Goal: Transaction & Acquisition: Book appointment/travel/reservation

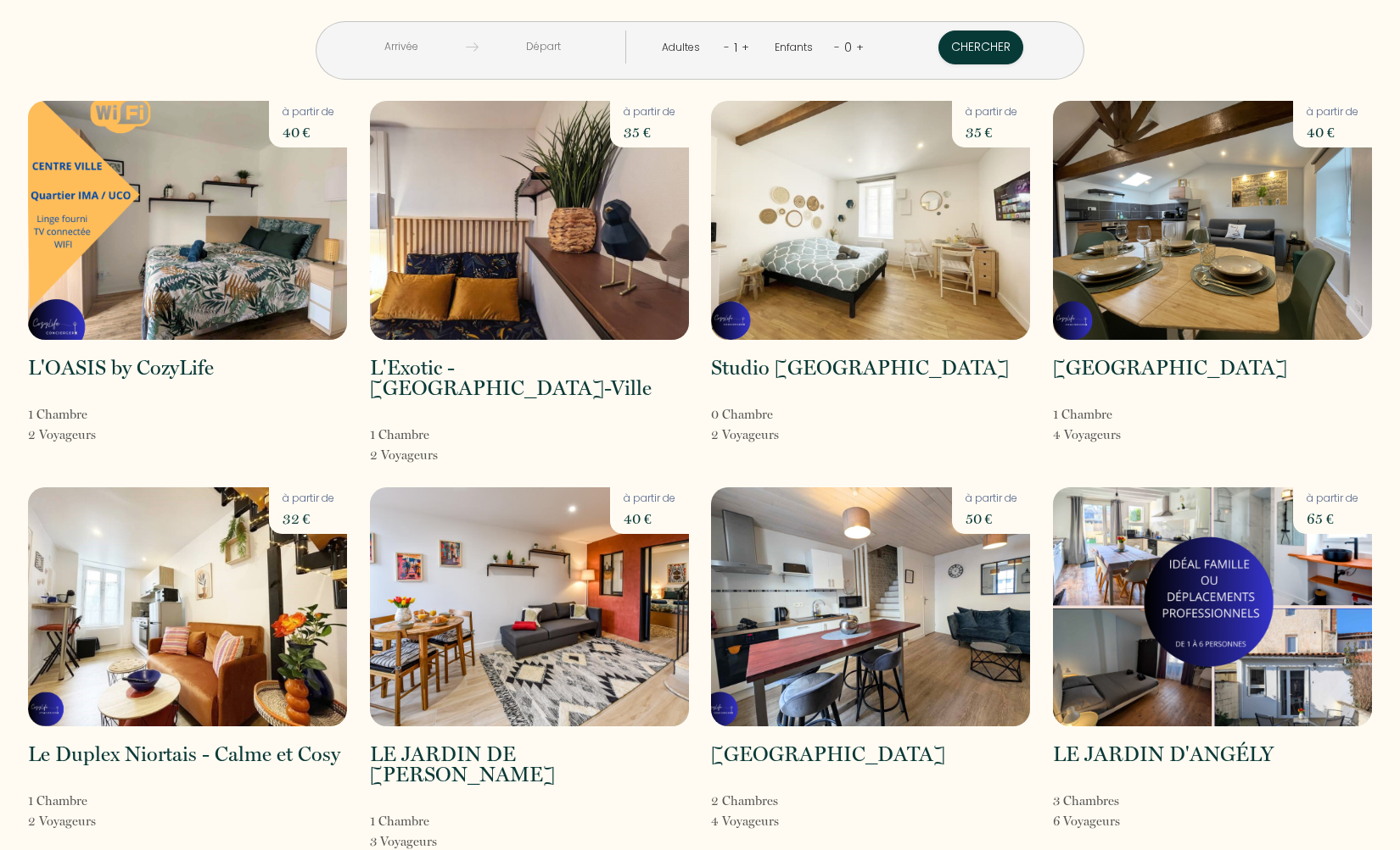
click at [741, 47] on link "+" at bounding box center [745, 47] width 8 height 16
click at [742, 47] on link "+" at bounding box center [746, 47] width 8 height 16
click at [856, 46] on link "+" at bounding box center [860, 47] width 8 height 16
click at [855, 47] on link "+" at bounding box center [858, 47] width 8 height 16
click at [721, 47] on link "-" at bounding box center [723, 47] width 6 height 16
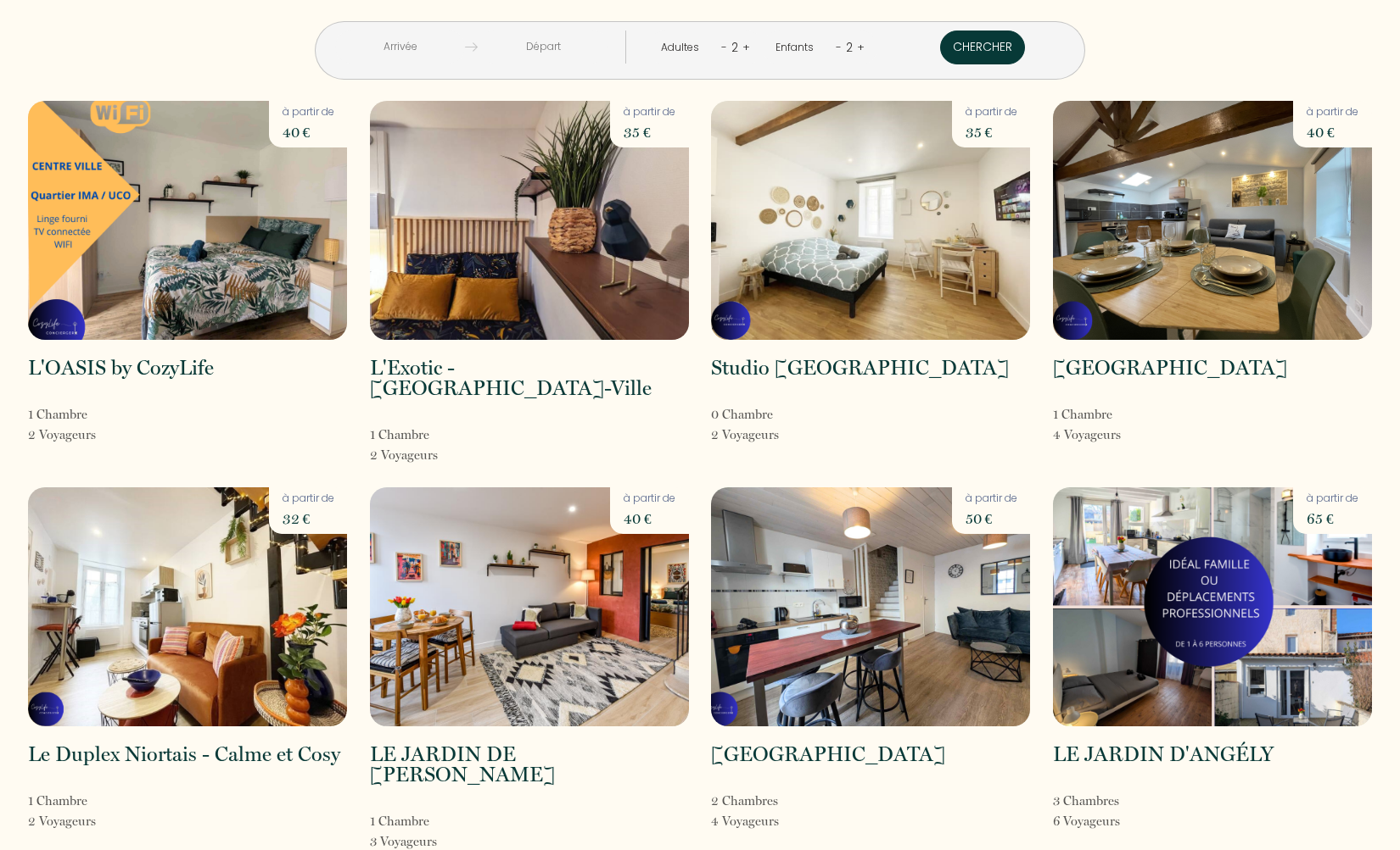
click at [940, 48] on button "Chercher" at bounding box center [983, 47] width 85 height 34
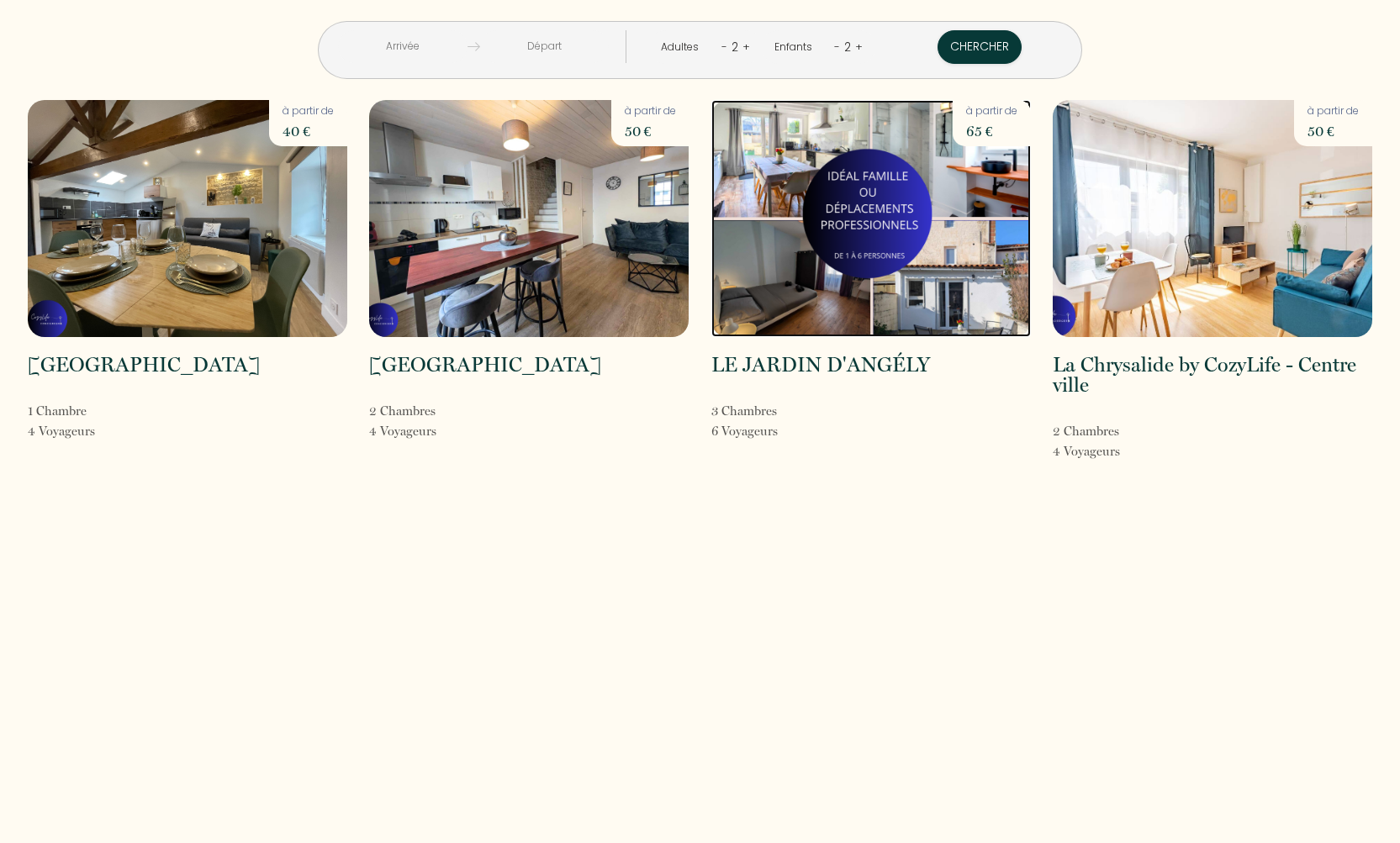
click at [902, 281] on img at bounding box center [871, 218] width 320 height 237
